Goal: Task Accomplishment & Management: Complete application form

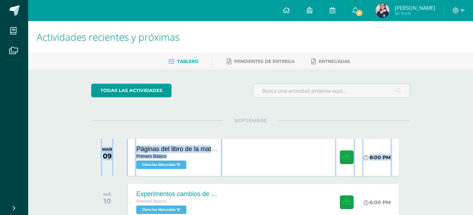
drag, startPoint x: 468, startPoint y: 116, endPoint x: 468, endPoint y: 133, distance: 17.2
click at [468, 133] on div "Actividades recientes y próximas Tablero Pendientes de entrega Entregadas todas…" at bounding box center [250, 208] width 444 height 375
click at [349, 153] on button at bounding box center [347, 158] width 14 height 14
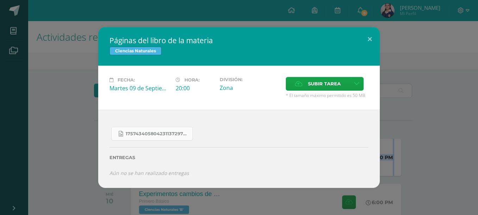
click at [157, 132] on span "17574340580423113729755887061151.jpg" at bounding box center [157, 134] width 63 height 6
click at [322, 83] on span "Subir tarea" at bounding box center [324, 83] width 33 height 13
click at [0, 0] on input "Subir tarea" at bounding box center [0, 0] width 0 height 0
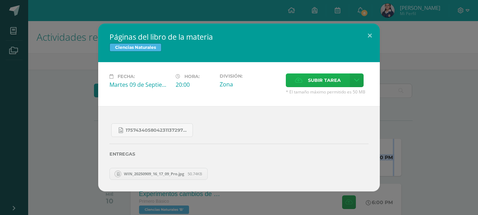
click at [303, 86] on label "Subir tarea" at bounding box center [318, 81] width 64 height 14
click at [0, 0] on input "Subir tarea" at bounding box center [0, 0] width 0 height 0
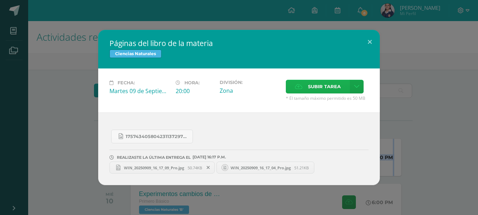
click at [302, 88] on icon at bounding box center [298, 86] width 7 height 5
click at [0, 0] on input "Subir tarea" at bounding box center [0, 0] width 0 height 0
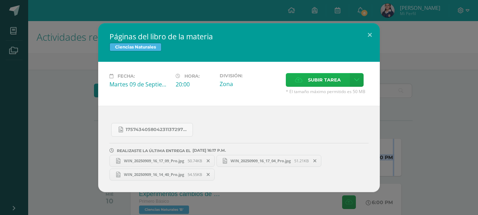
click at [317, 86] on span "Subir tarea" at bounding box center [324, 80] width 33 height 13
click at [0, 0] on input "Subir tarea" at bounding box center [0, 0] width 0 height 0
click at [181, 161] on span "WIN_20250909_16_17_09_Pro.jpg" at bounding box center [153, 160] width 67 height 5
click at [279, 158] on link "WIN_20250909_16_17_04_Pro.jpg 51.21KB" at bounding box center [268, 161] width 105 height 12
click at [313, 80] on span "Subir tarea" at bounding box center [324, 80] width 33 height 13
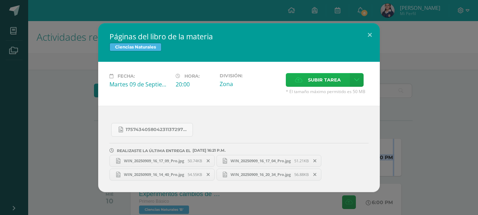
click at [0, 0] on input "Subir tarea" at bounding box center [0, 0] width 0 height 0
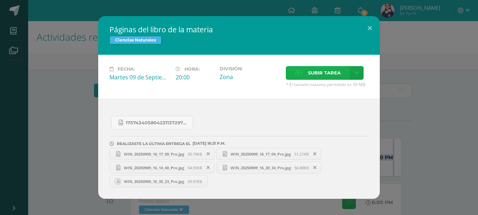
click at [315, 79] on span "Subir tarea" at bounding box center [324, 73] width 33 height 13
click at [0, 0] on input "Subir tarea" at bounding box center [0, 0] width 0 height 0
click at [371, 27] on button at bounding box center [370, 28] width 20 height 24
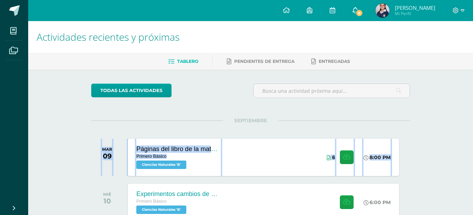
click at [366, 7] on link "8" at bounding box center [355, 10] width 23 height 21
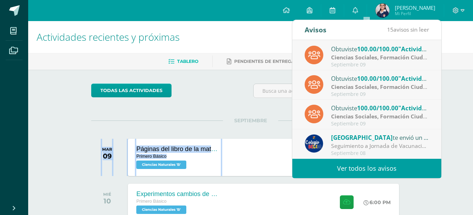
scroll to position [63, 0]
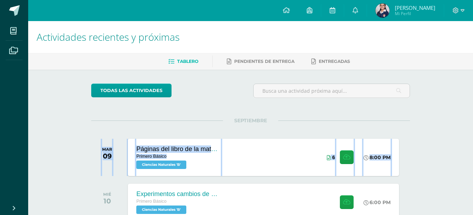
click at [417, 4] on span "[PERSON_NAME]" at bounding box center [414, 7] width 40 height 7
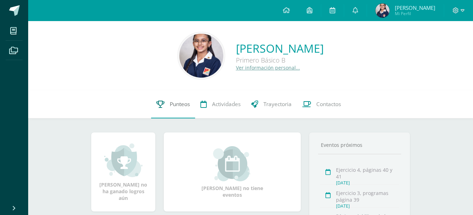
click at [178, 101] on span "Punteos" at bounding box center [180, 104] width 20 height 7
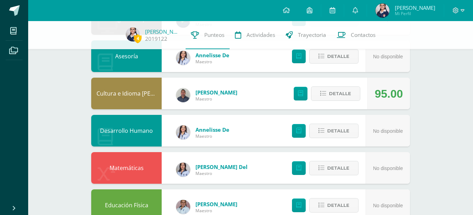
scroll to position [407, 0]
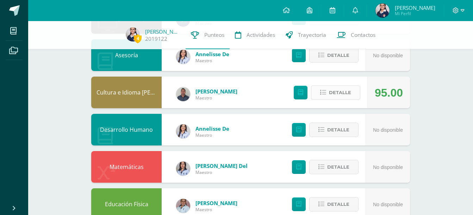
click at [340, 92] on span "Detalle" at bounding box center [340, 92] width 22 height 13
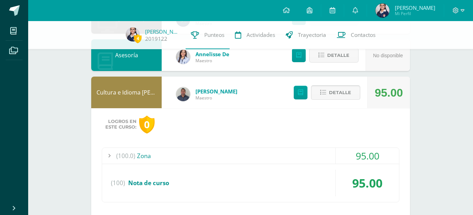
click at [344, 93] on span at bounding box center [335, 93] width 34 height 10
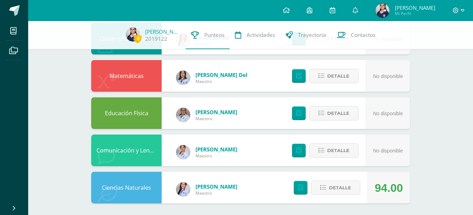
scroll to position [500, 0]
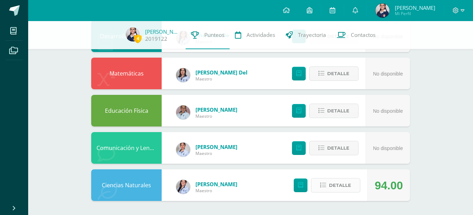
click at [346, 192] on span "Detalle" at bounding box center [340, 185] width 22 height 13
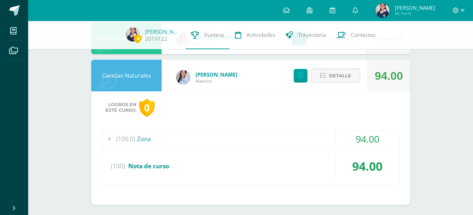
scroll to position [614, 0]
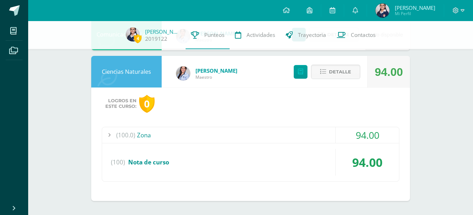
click at [213, 136] on div "(100.0) Zona" at bounding box center [250, 135] width 297 height 16
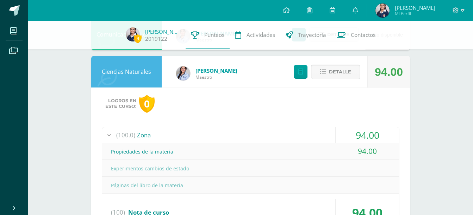
click at [217, 135] on div "(100.0) Zona" at bounding box center [250, 135] width 297 height 16
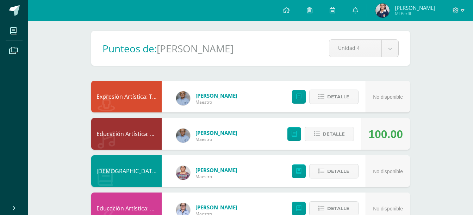
scroll to position [0, 0]
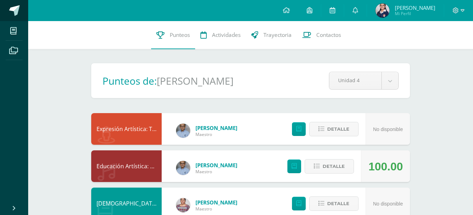
click at [15, 10] on span at bounding box center [14, 10] width 11 height 11
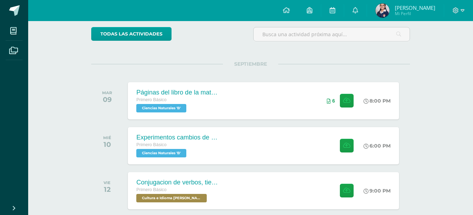
scroll to position [70, 0]
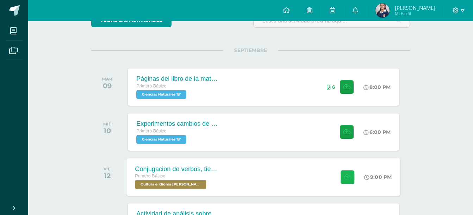
click at [349, 174] on icon at bounding box center [346, 177] width 7 height 6
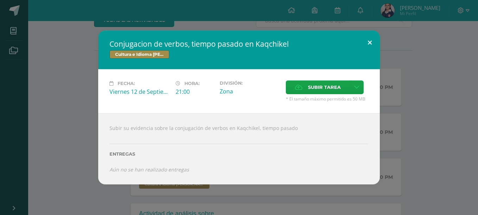
click at [368, 39] on button at bounding box center [370, 43] width 20 height 24
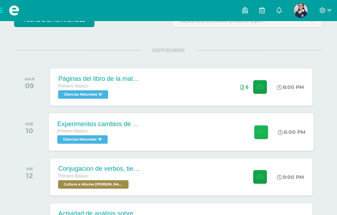
click at [259, 130] on icon at bounding box center [260, 132] width 7 height 6
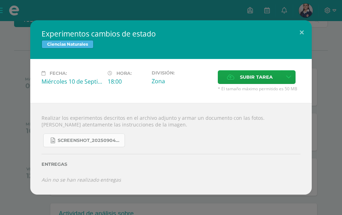
click at [93, 138] on span "Screenshot_20250904_132635_OneDrive.jpg" at bounding box center [89, 141] width 63 height 6
